Goal: Task Accomplishment & Management: Complete application form

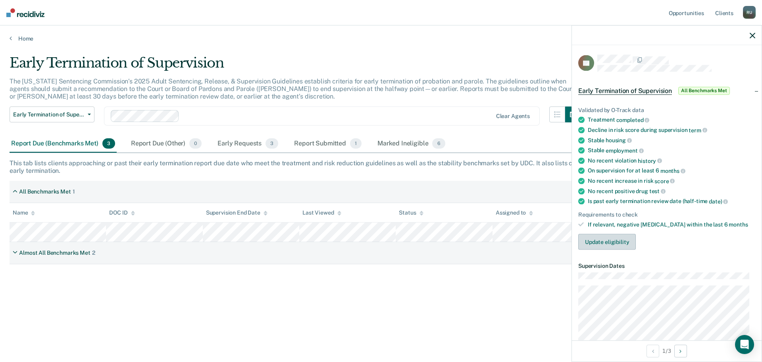
click at [615, 244] on button "Update eligibility" at bounding box center [607, 242] width 58 height 16
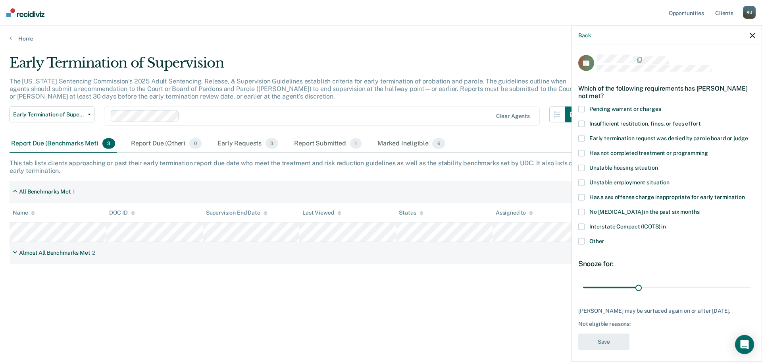
click at [753, 34] on icon "button" at bounding box center [753, 36] width 6 height 6
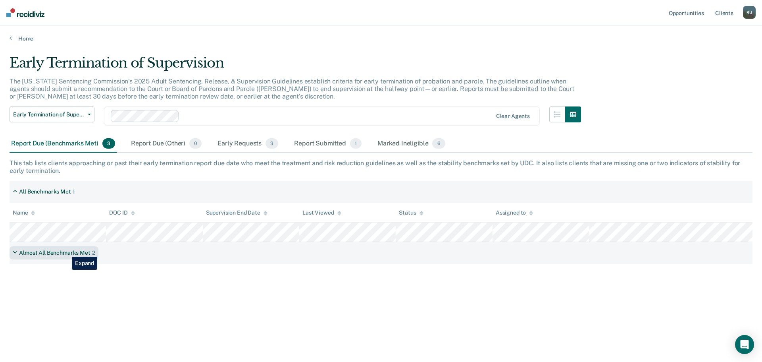
click at [66, 251] on div "Almost All Benchmarks Met" at bounding box center [54, 252] width 71 height 7
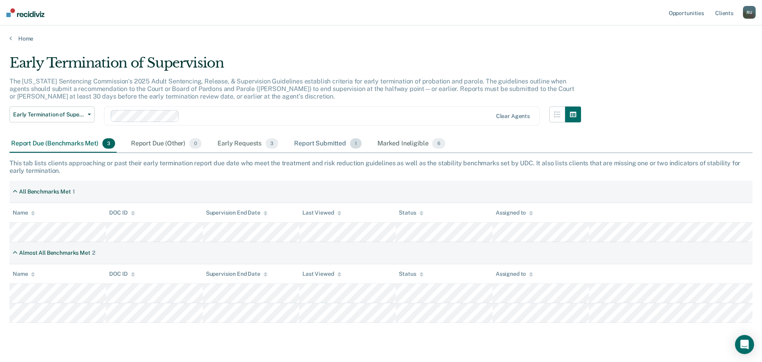
click at [322, 147] on div "Report Submitted 1" at bounding box center [328, 143] width 71 height 17
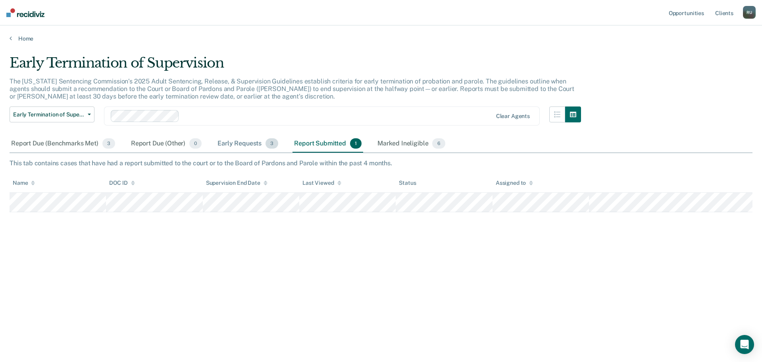
click at [233, 140] on div "Early Requests 3" at bounding box center [248, 143] width 64 height 17
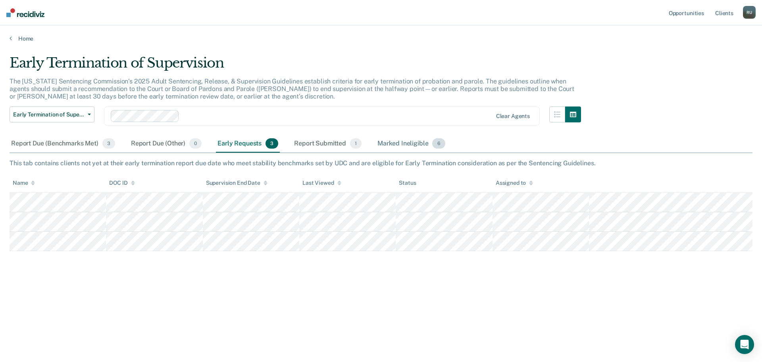
click at [384, 142] on div "Marked Ineligible 6" at bounding box center [411, 143] width 71 height 17
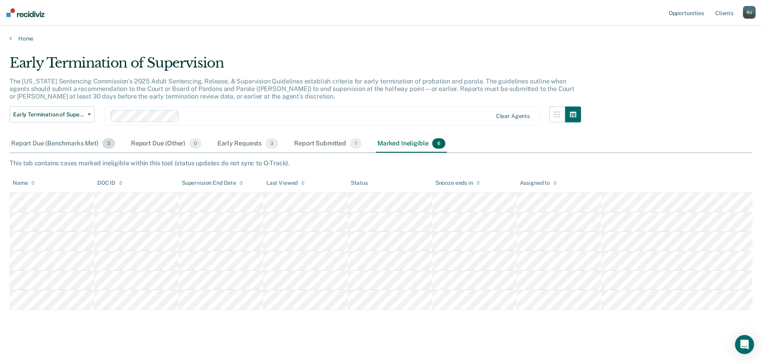
click at [49, 142] on div "Report Due (Benchmarks Met) 3" at bounding box center [63, 143] width 107 height 17
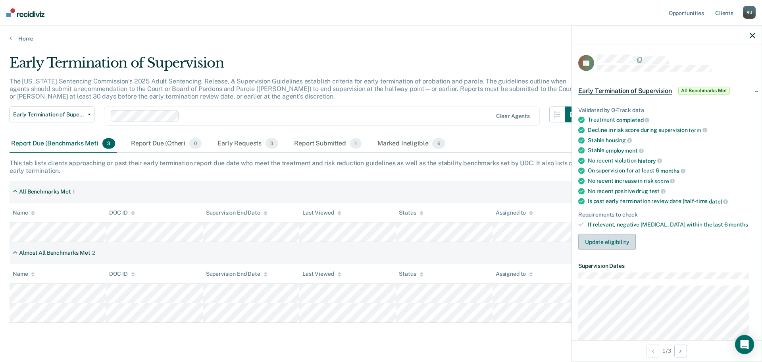
click at [608, 239] on button "Update eligibility" at bounding box center [607, 242] width 58 height 16
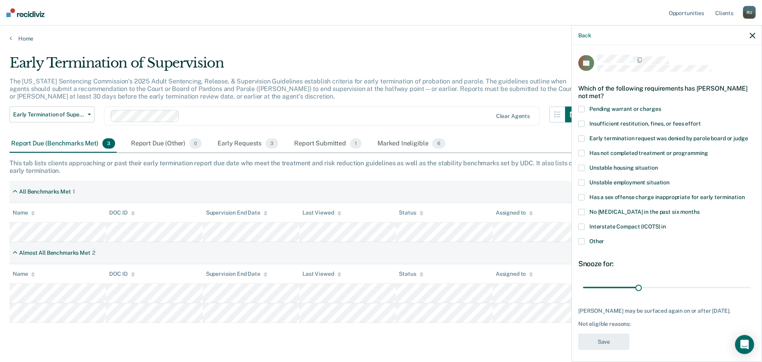
click at [588, 240] on label "Other" at bounding box center [666, 242] width 177 height 8
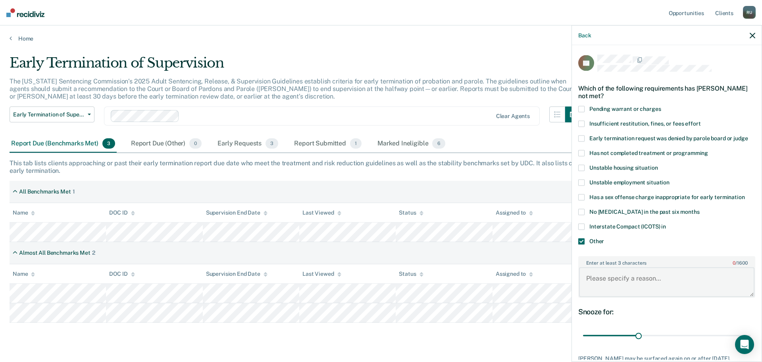
click at [625, 269] on textarea "Enter at least 3 characters 0 / 1600" at bounding box center [666, 281] width 175 height 29
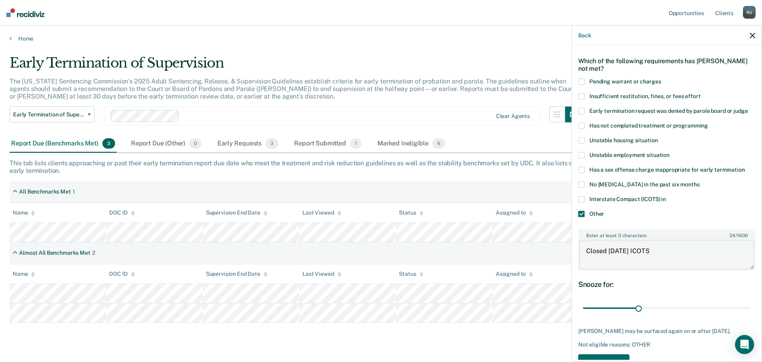
scroll to position [51, 0]
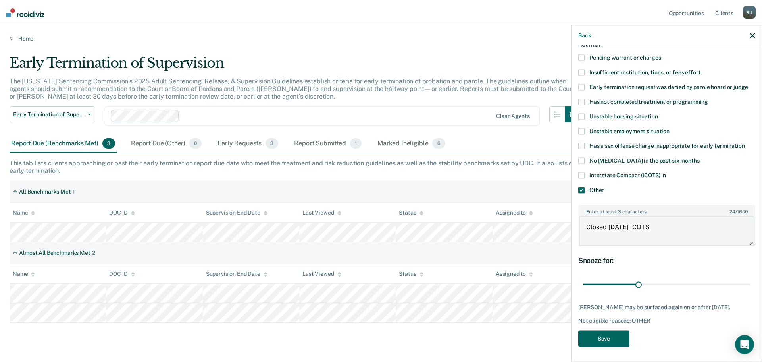
type textarea "Closed [DATE] ICOTS"
click at [596, 335] on button "Save" at bounding box center [603, 338] width 51 height 16
